Goal: Task Accomplishment & Management: Use online tool/utility

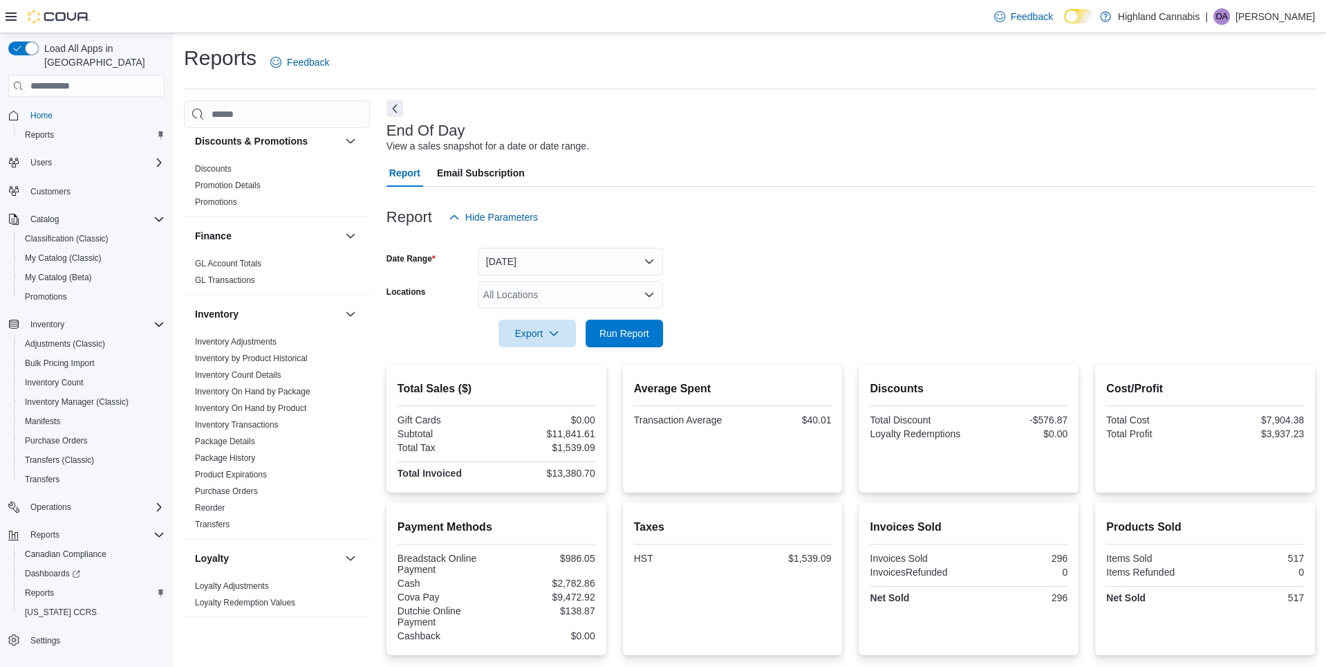
scroll to position [484, 0]
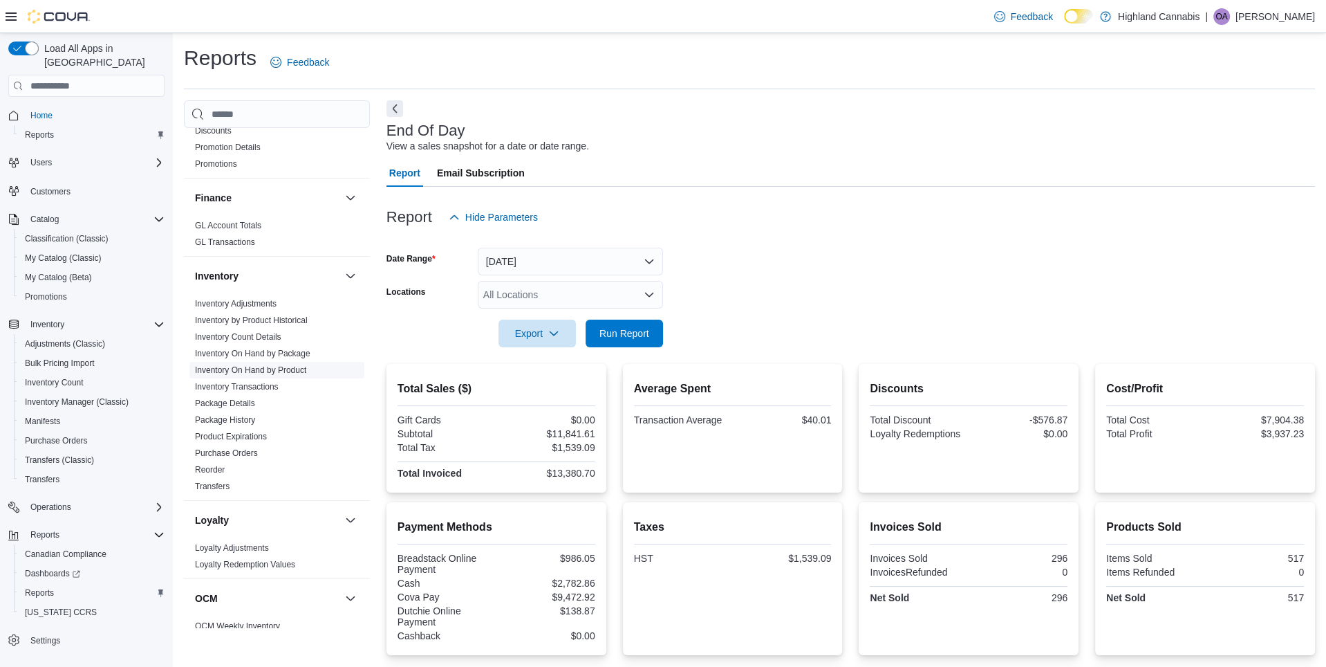
click at [279, 365] on link "Inventory On Hand by Product" at bounding box center [250, 370] width 111 height 10
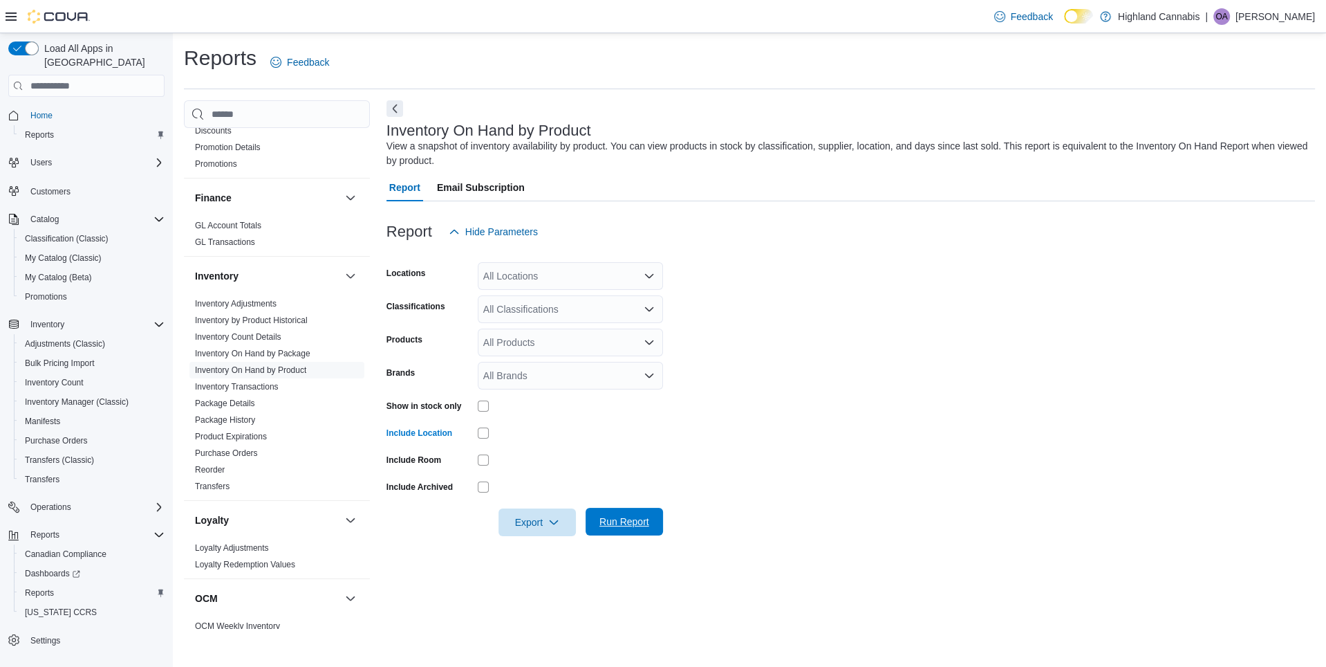
click at [626, 524] on span "Run Report" at bounding box center [624, 521] width 50 height 14
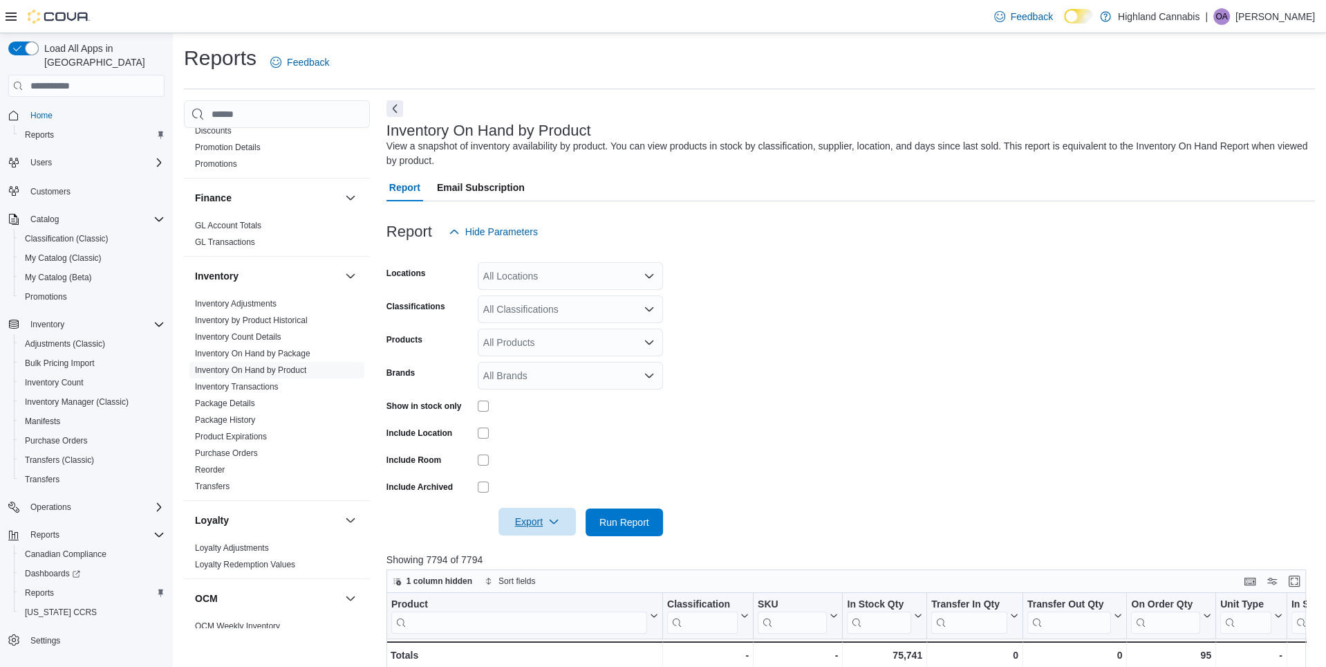
click at [530, 521] on span "Export" at bounding box center [537, 522] width 61 height 28
click at [550, 547] on span "Export to Excel" at bounding box center [538, 549] width 62 height 11
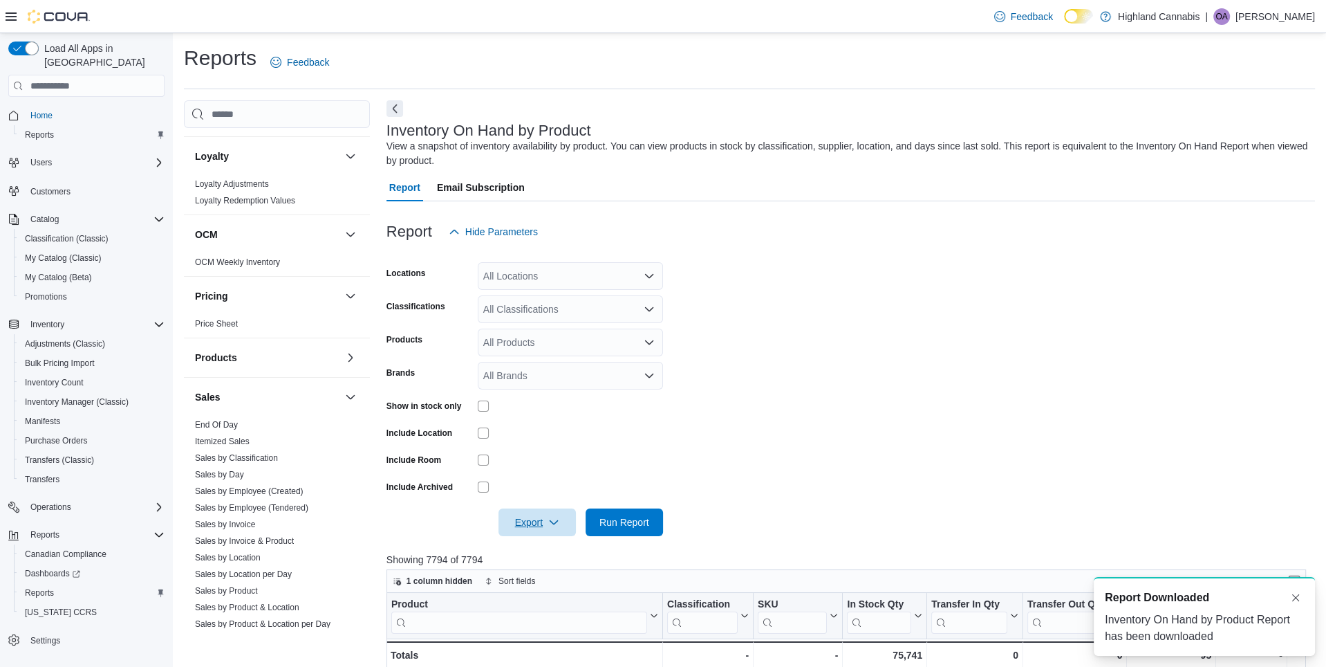
scroll to position [876, 0]
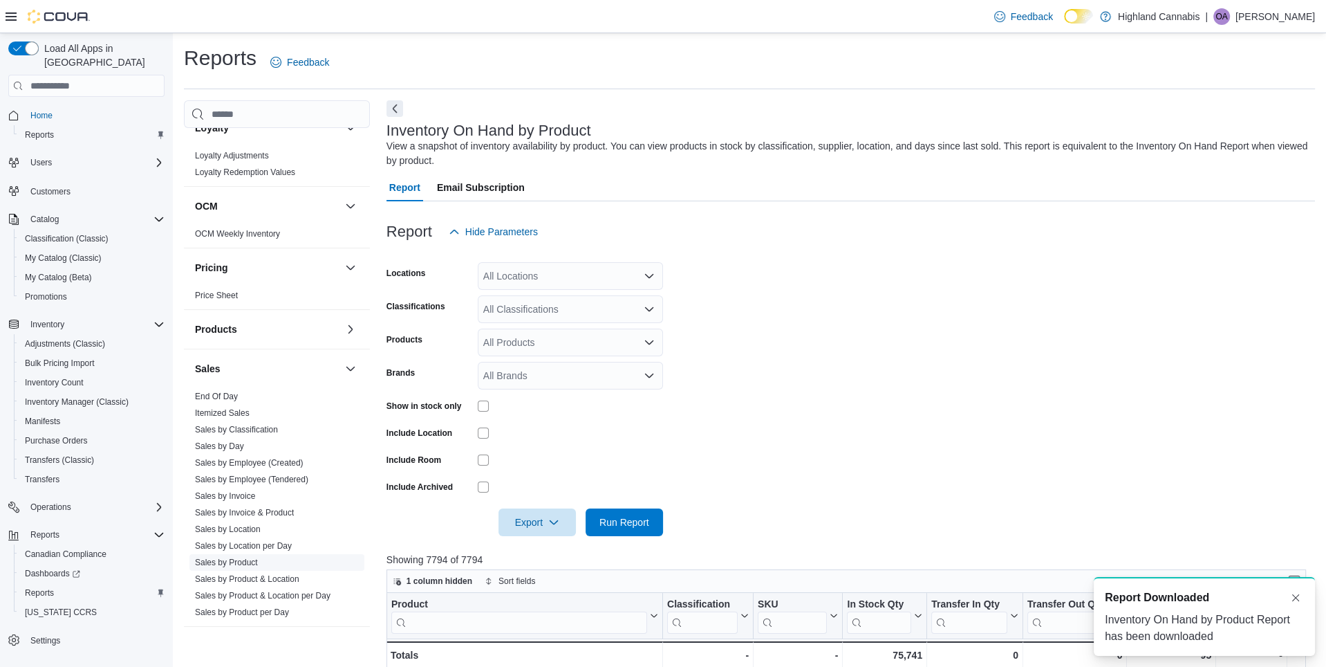
click at [243, 557] on link "Sales by Product" at bounding box center [226, 562] width 63 height 10
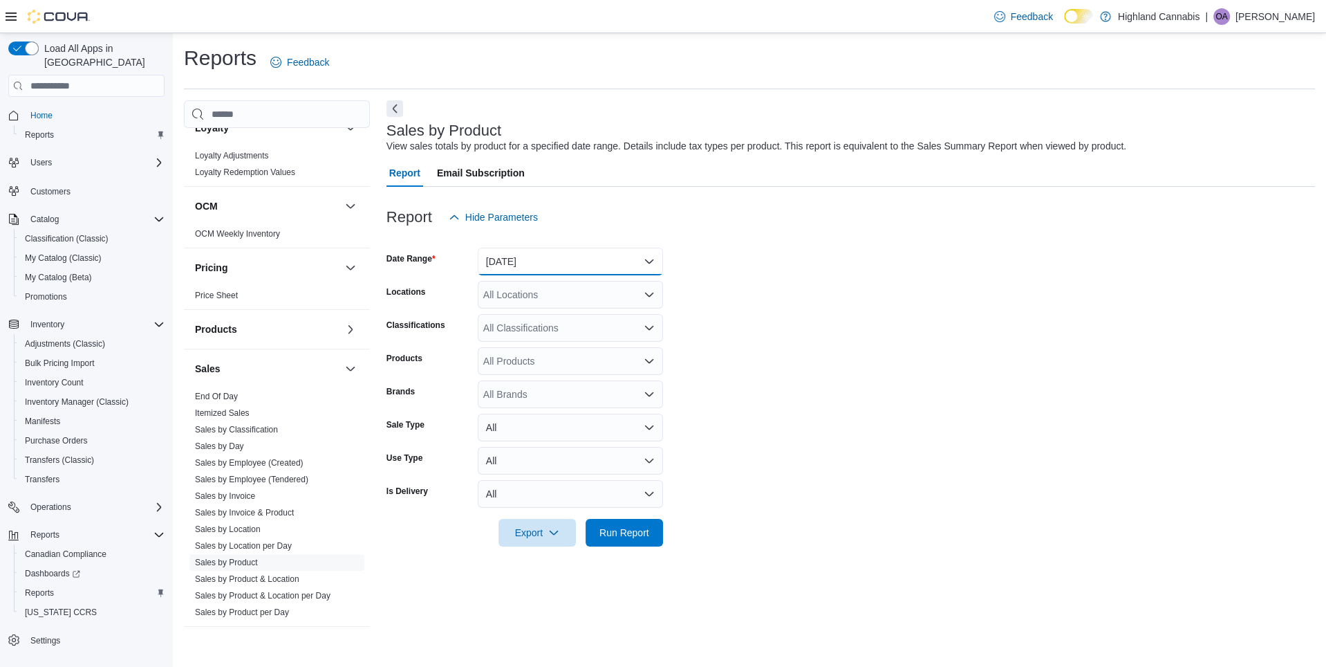
click at [566, 263] on button "[DATE]" at bounding box center [570, 262] width 185 height 28
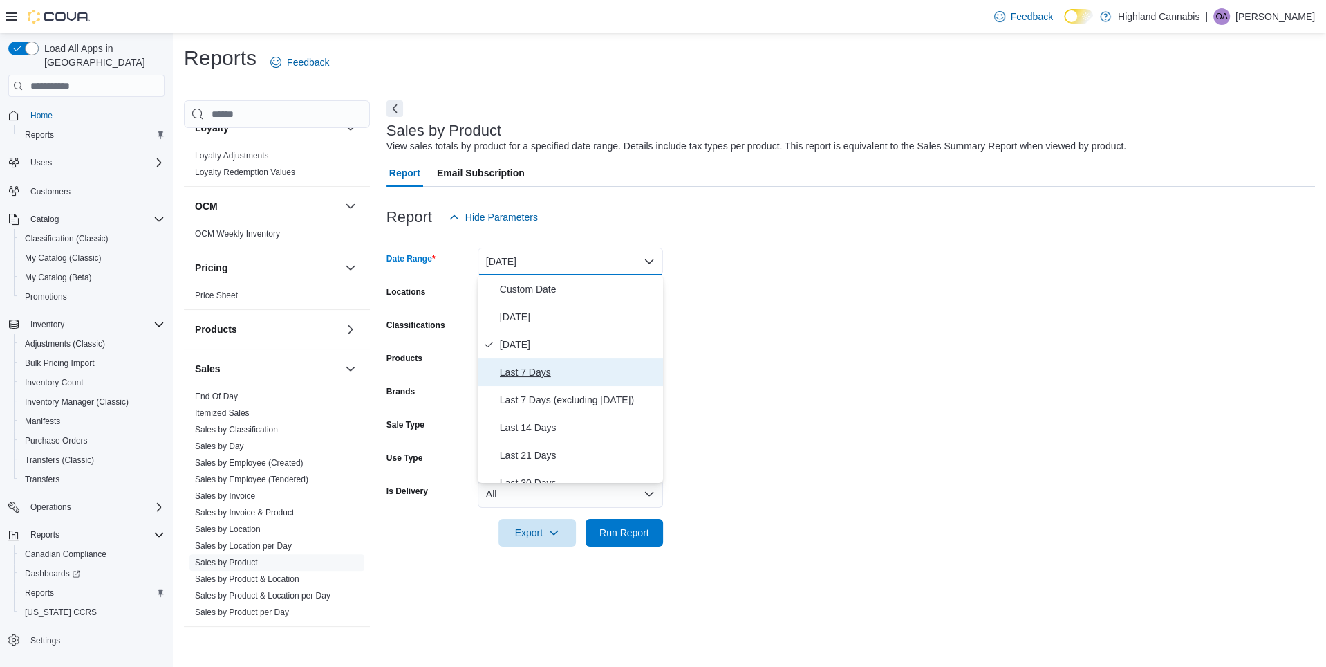
click at [563, 375] on span "Last 7 Days" at bounding box center [579, 372] width 158 height 17
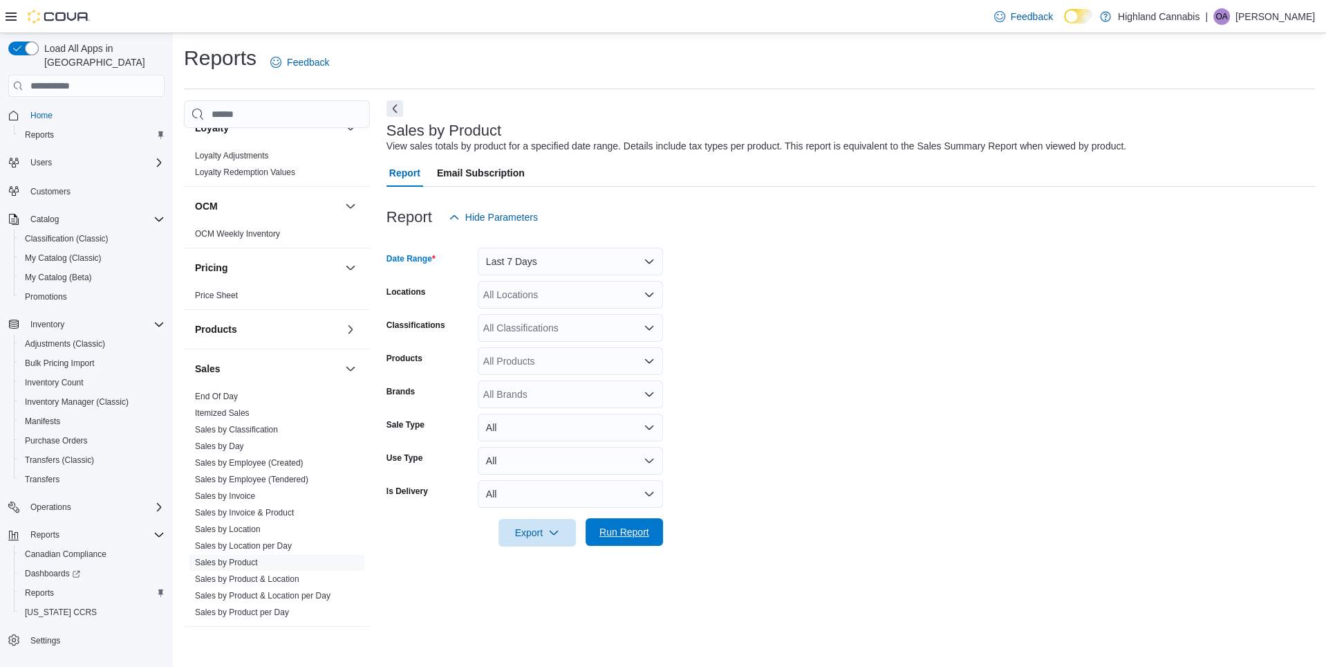
click at [640, 535] on span "Run Report" at bounding box center [624, 532] width 50 height 14
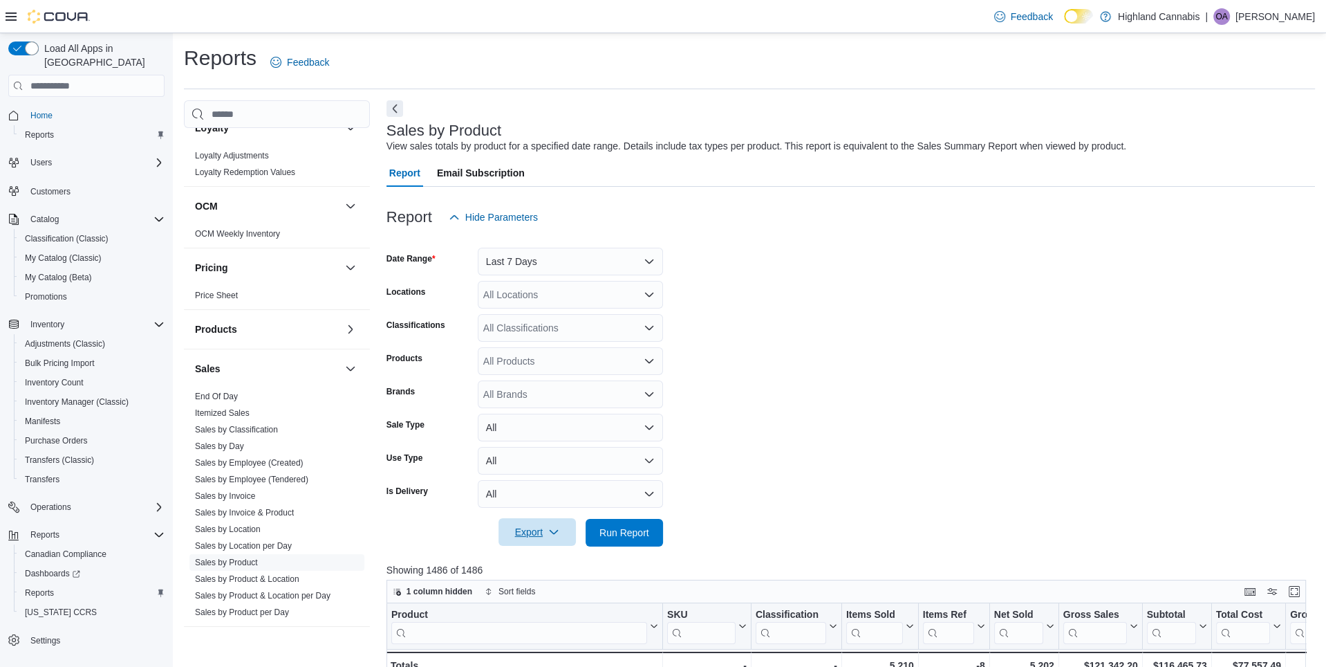
click at [544, 533] on span "Export" at bounding box center [537, 532] width 61 height 28
click at [554, 561] on span "Export to Excel" at bounding box center [538, 560] width 62 height 11
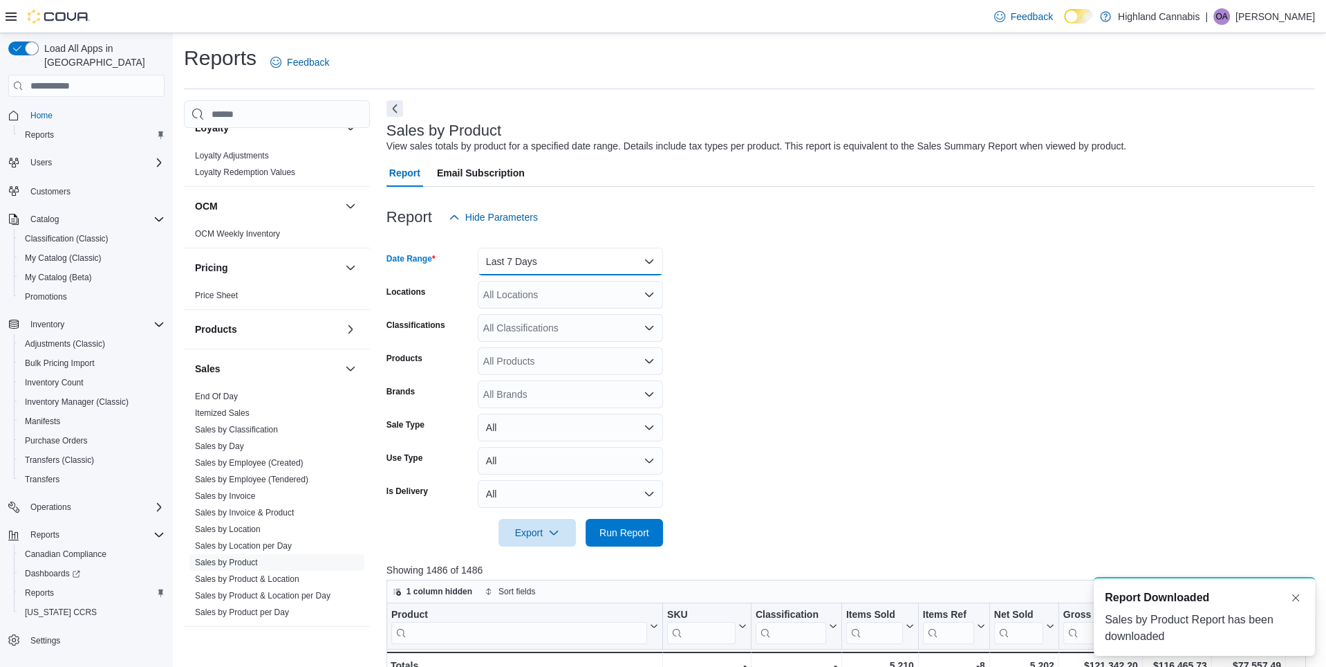
click at [549, 261] on button "Last 7 Days" at bounding box center [570, 262] width 185 height 28
click at [541, 410] on span "Last 30 Days" at bounding box center [579, 412] width 158 height 17
click at [619, 530] on span "Run Report" at bounding box center [624, 532] width 50 height 14
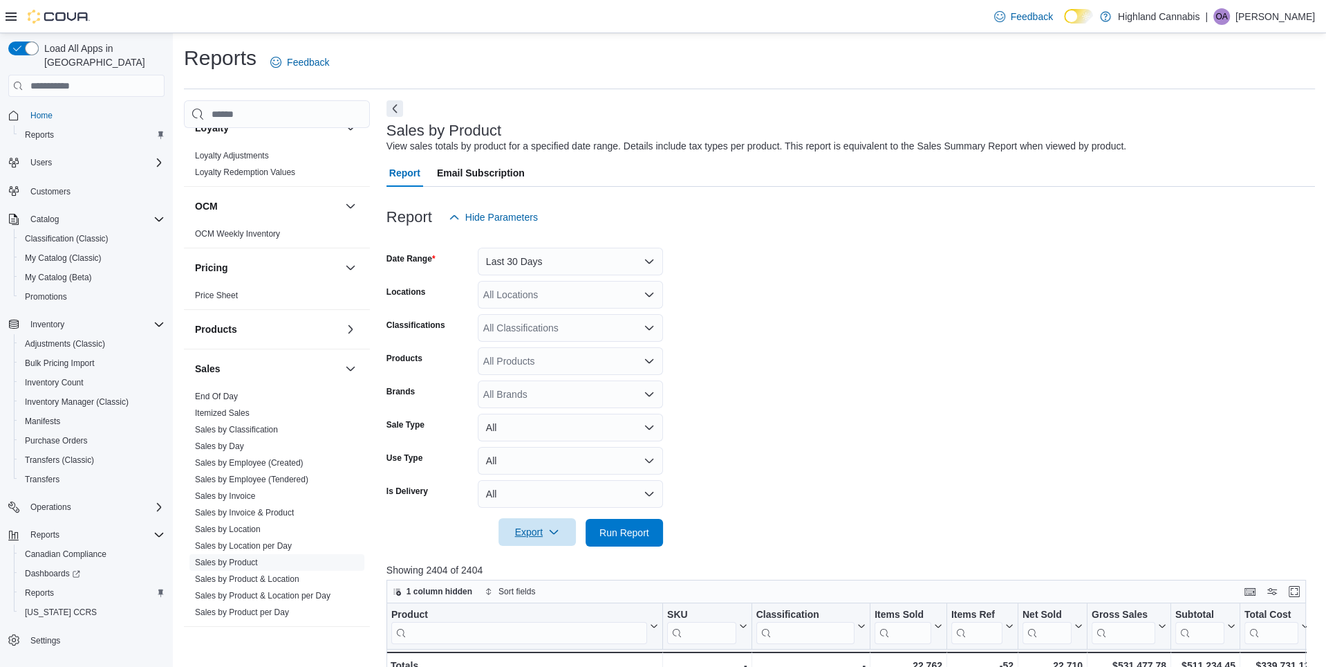
click at [546, 530] on span "Export" at bounding box center [537, 532] width 61 height 28
click at [559, 557] on span "Export to Excel" at bounding box center [538, 560] width 62 height 11
